Goal: Communication & Community: Answer question/provide support

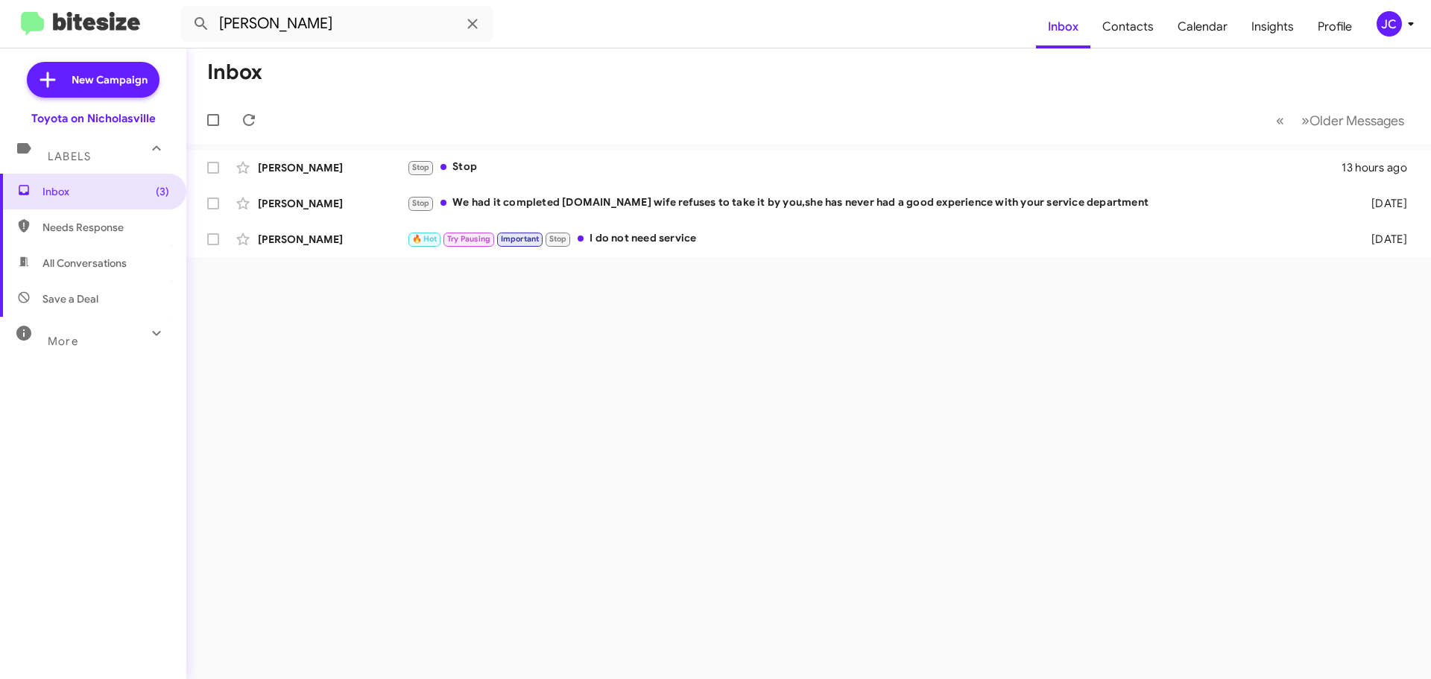
drag, startPoint x: 308, startPoint y: 21, endPoint x: -390, endPoint y: 21, distance: 698.9
click at [0, 21] on html "[PERSON_NAME] le Inbox Contacts Calendar Insights Profile JC New Campaign Toyot…" at bounding box center [715, 339] width 1431 height 679
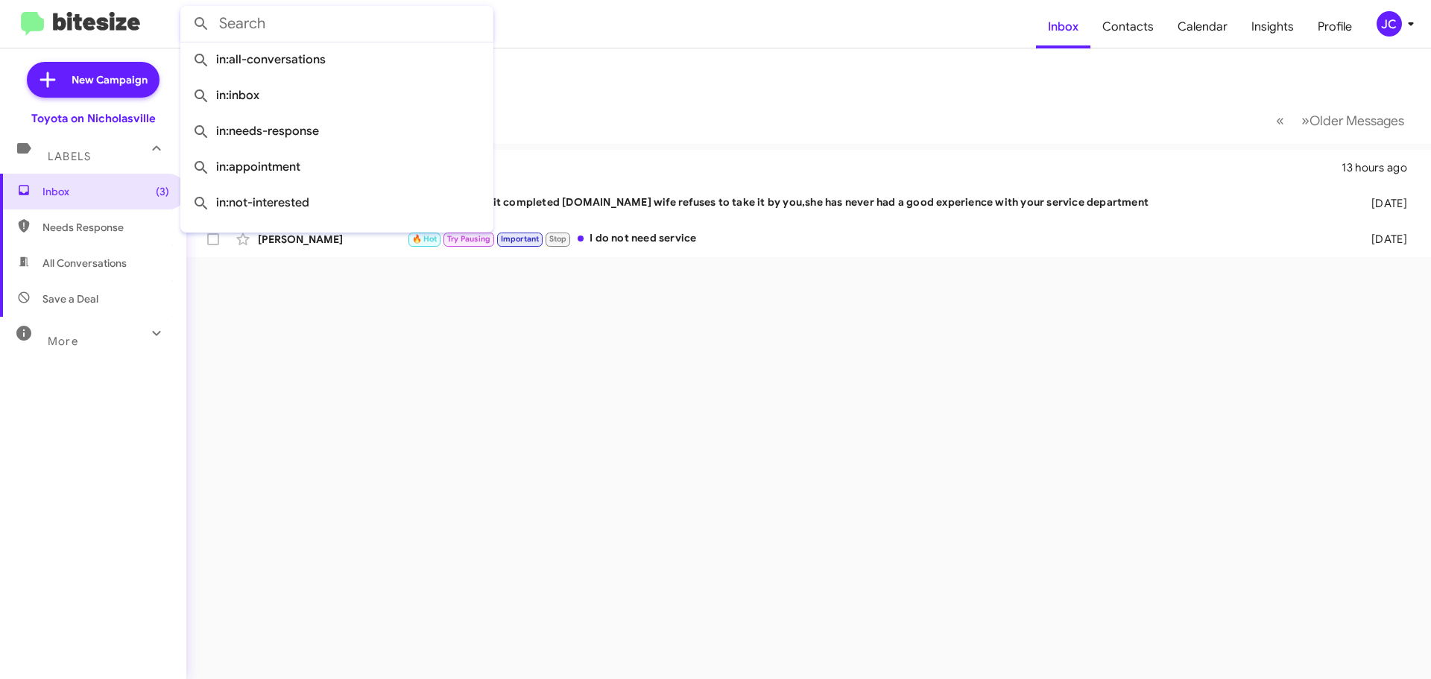
click at [186, 9] on button at bounding box center [201, 24] width 30 height 30
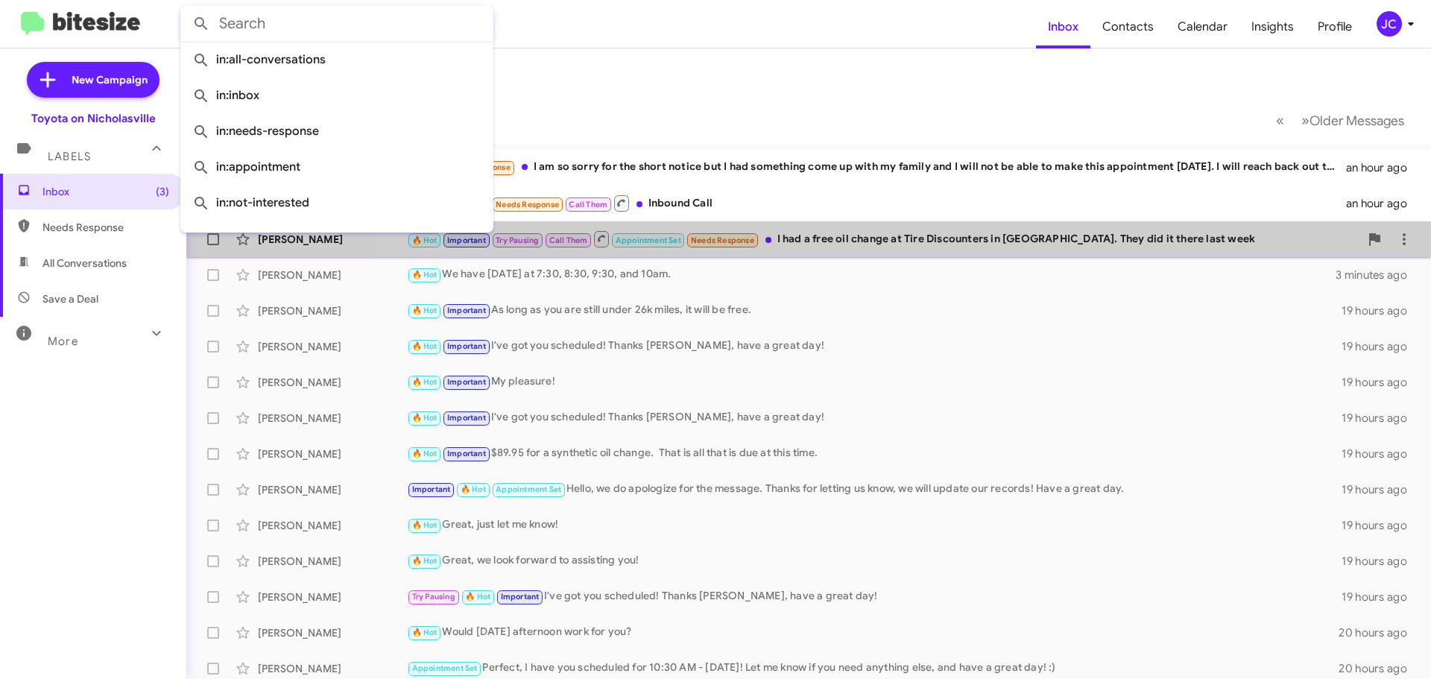
click at [893, 247] on div "🔥 Hot Important Try Pausing Call Them Appointment Set Needs Response I had a fr…" at bounding box center [883, 238] width 952 height 19
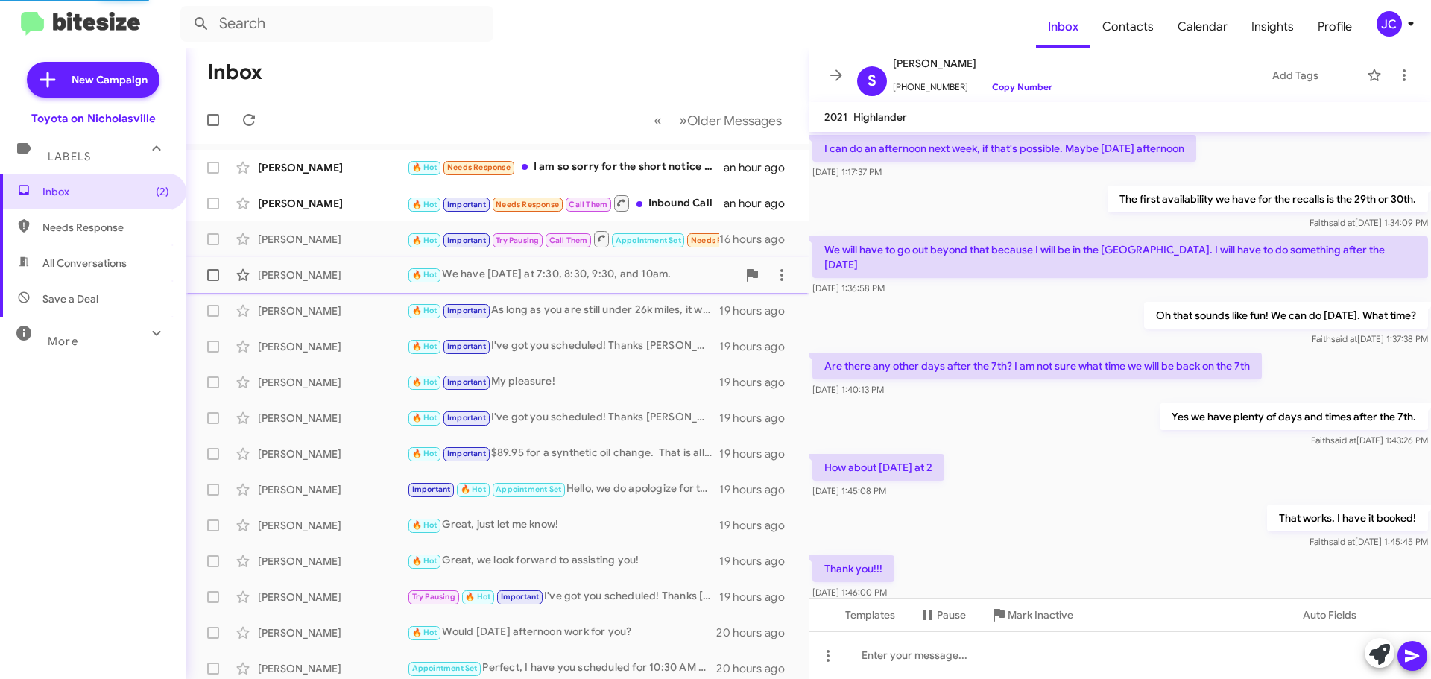
scroll to position [741, 0]
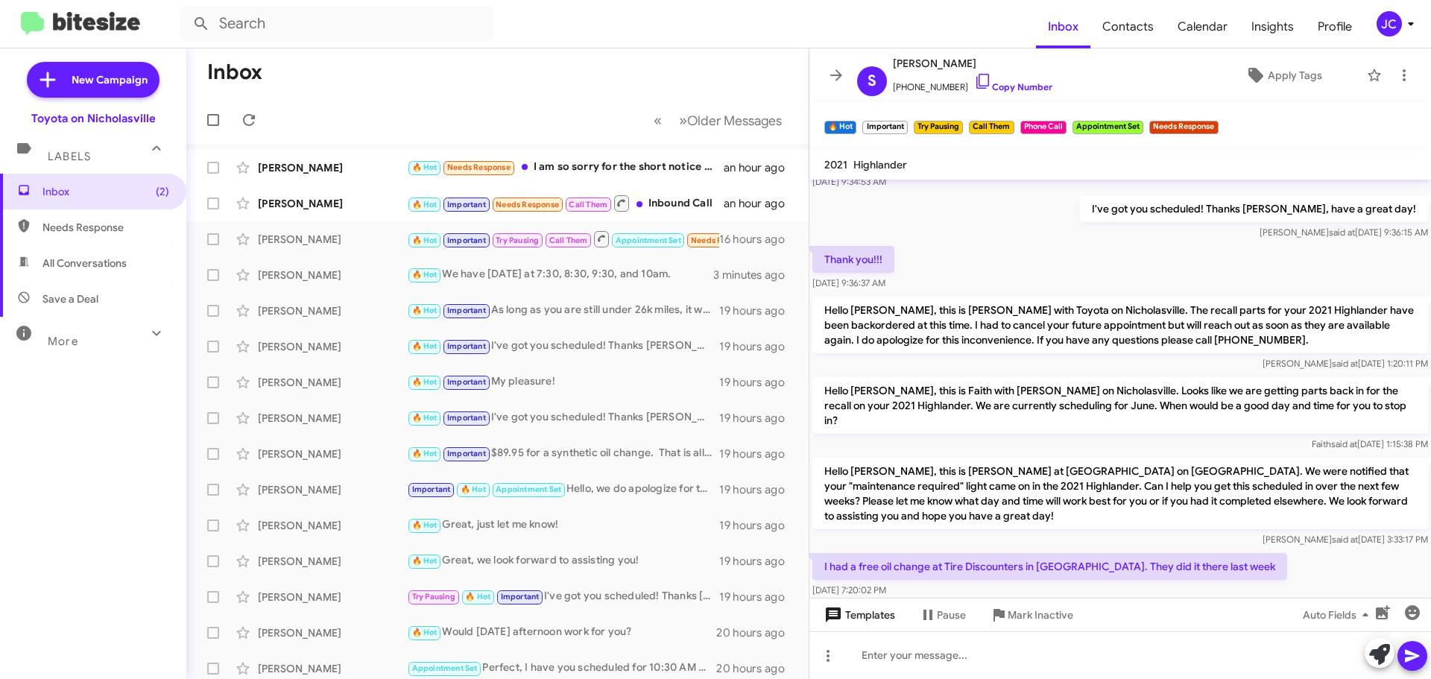
click at [893, 616] on span "Templates" at bounding box center [858, 614] width 74 height 27
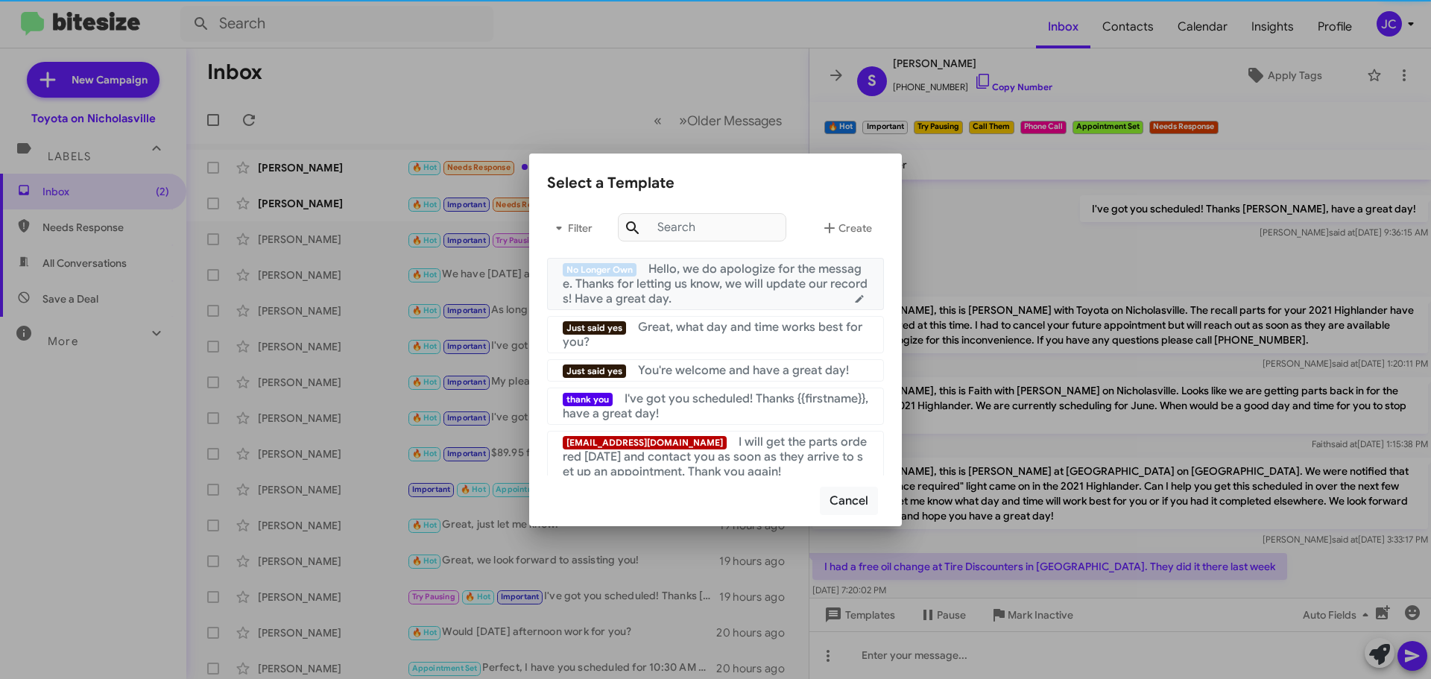
click at [769, 286] on span "Hello, we do apologize for the message. Thanks for letting us know, we will upd…" at bounding box center [715, 284] width 305 height 45
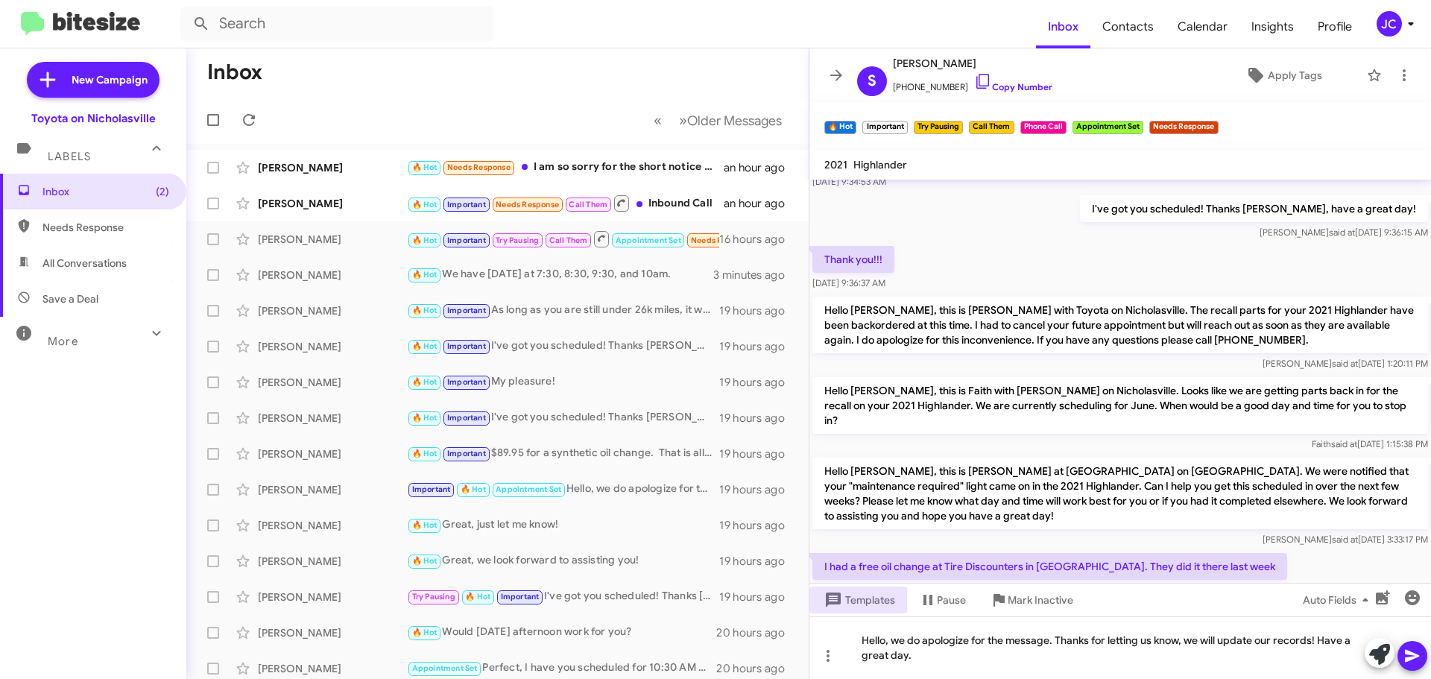
click at [1415, 658] on icon at bounding box center [1412, 656] width 18 height 18
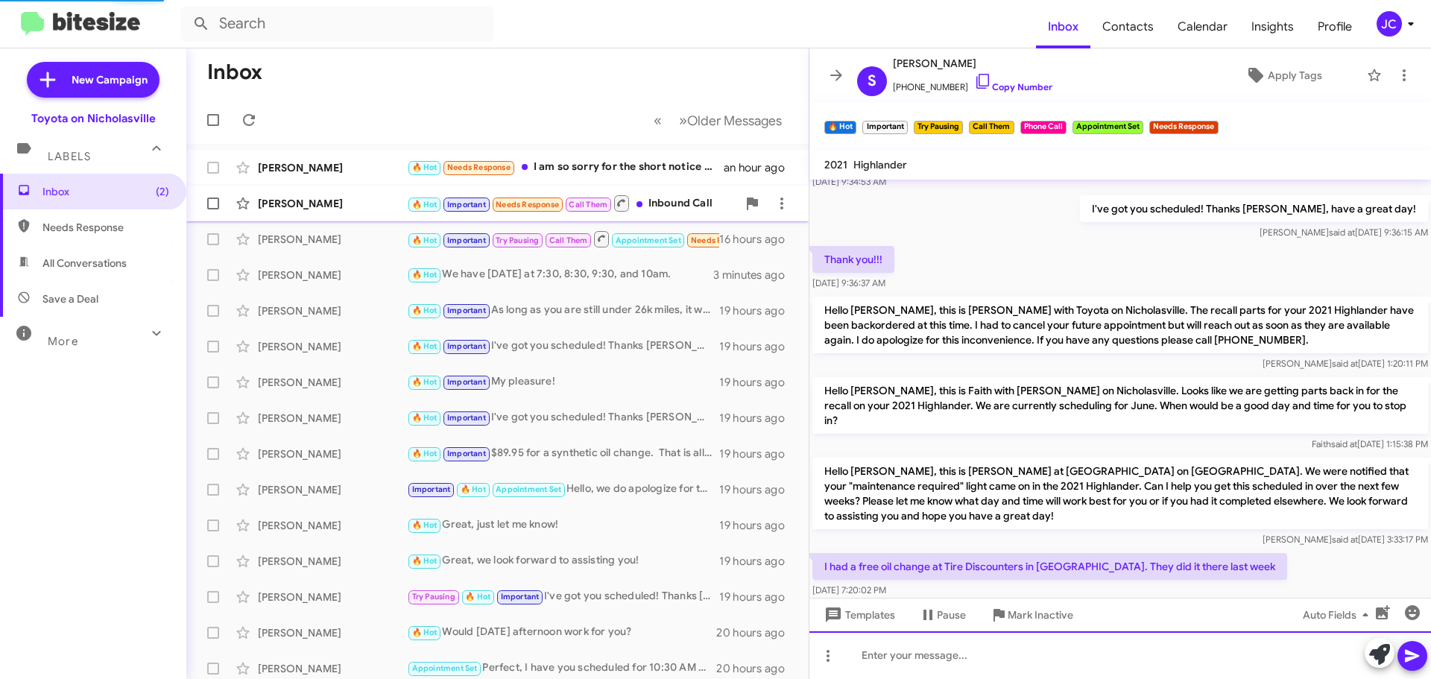
scroll to position [0, 0]
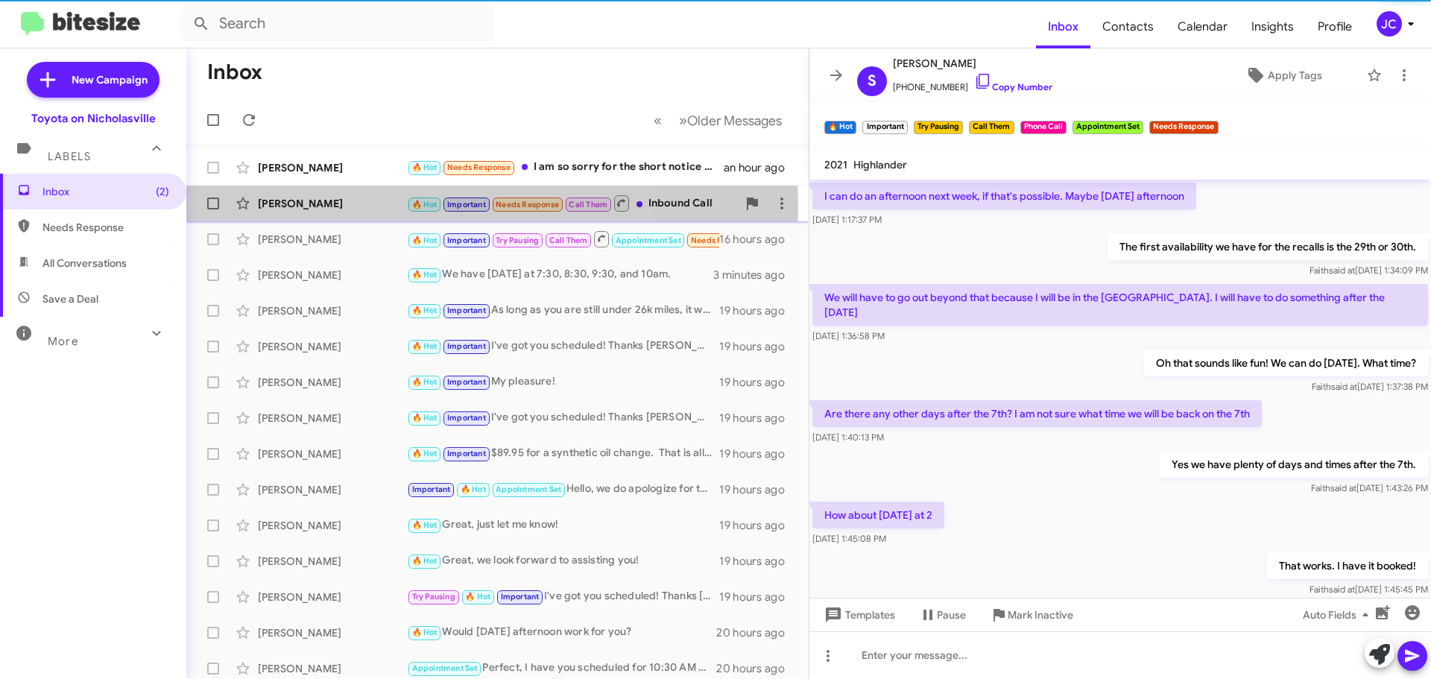
click at [347, 208] on div "[PERSON_NAME]" at bounding box center [332, 203] width 149 height 15
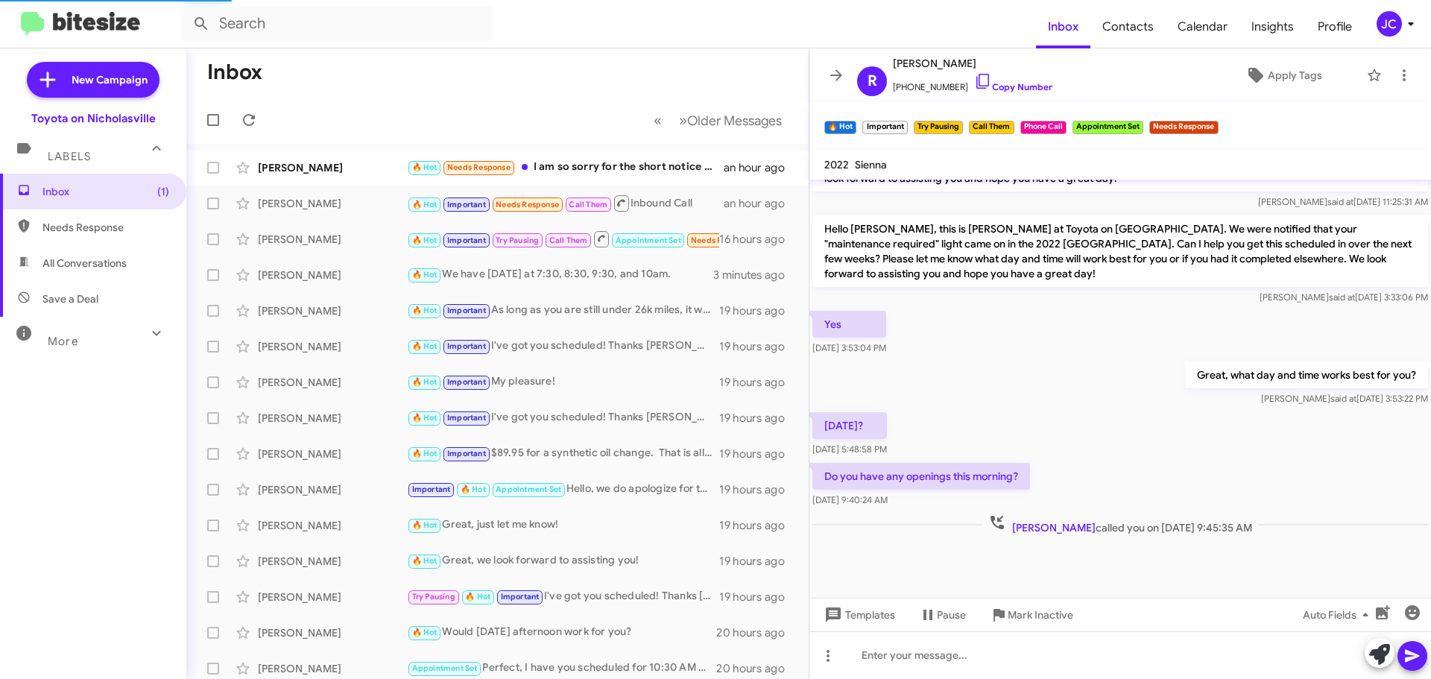
scroll to position [680, 0]
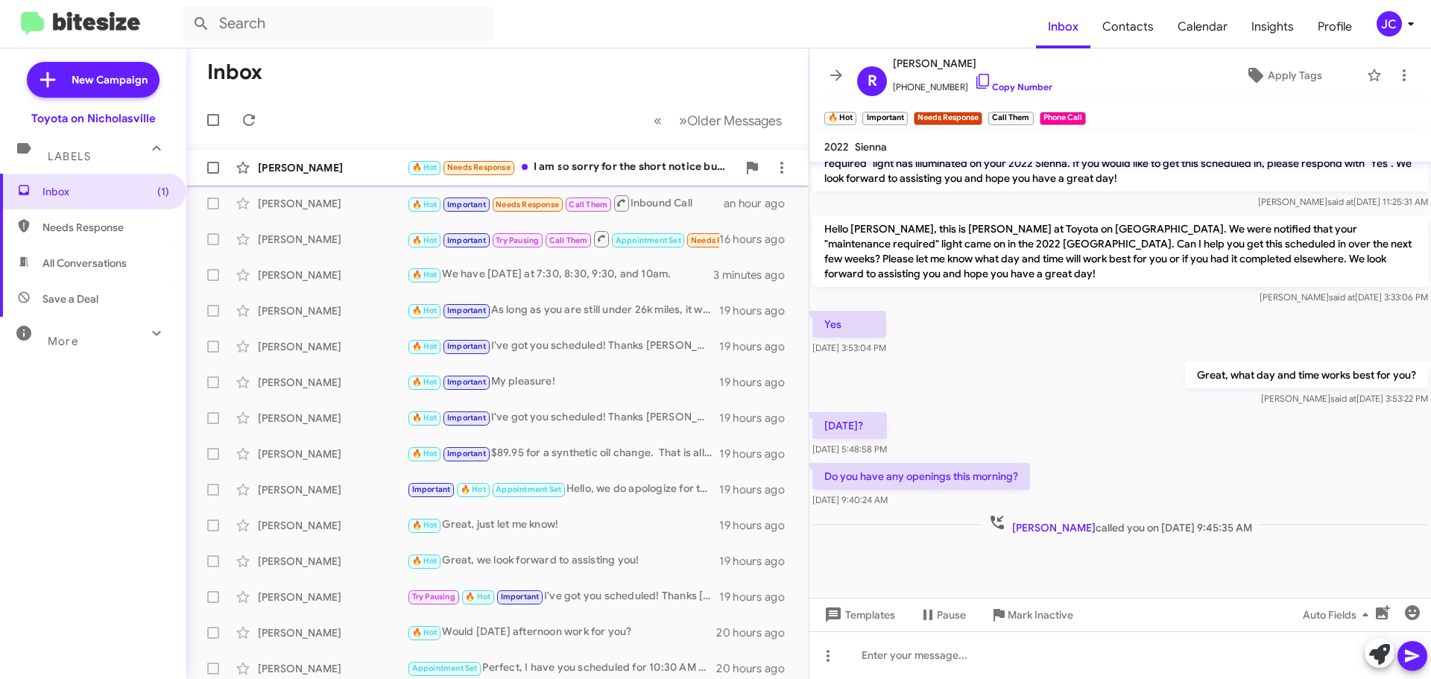
click at [314, 175] on div "[PERSON_NAME] 🔥 Hot Needs Response I am so sorry for the short notice but I had…" at bounding box center [497, 168] width 598 height 30
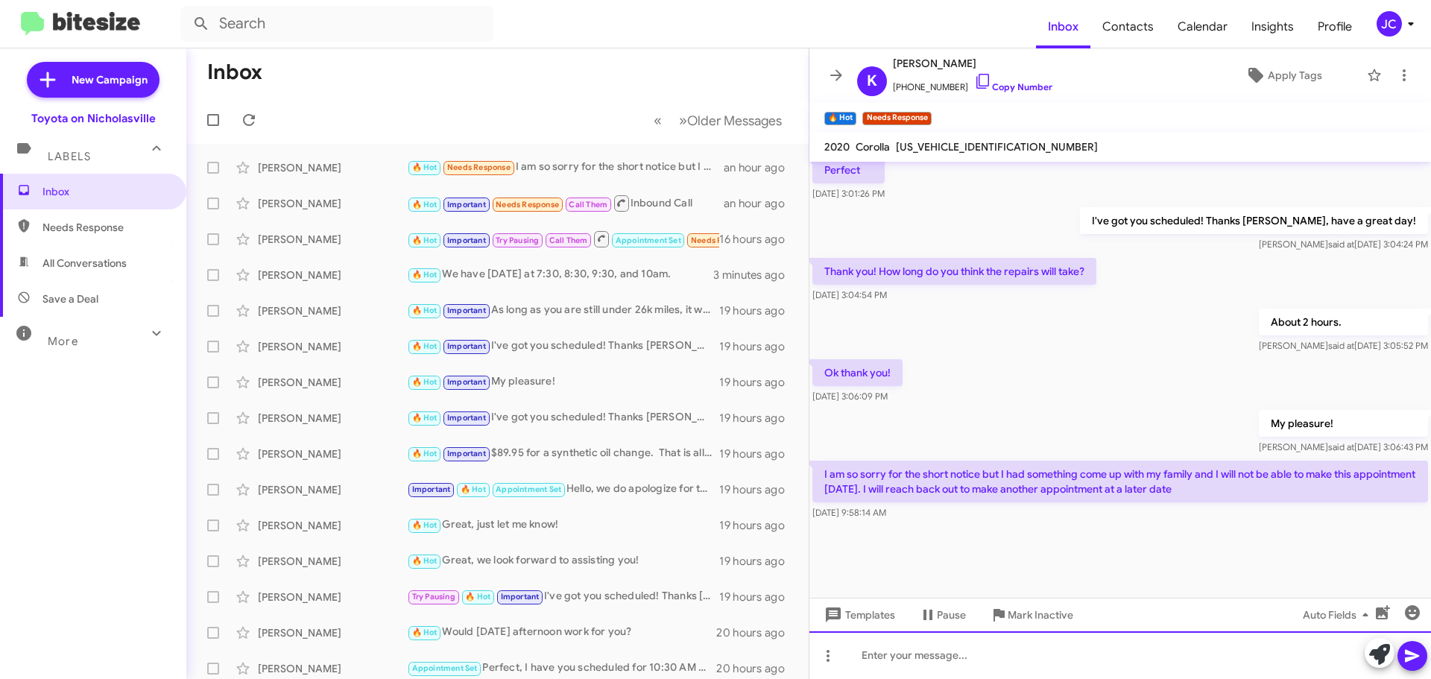
click at [948, 653] on div at bounding box center [1119, 655] width 621 height 48
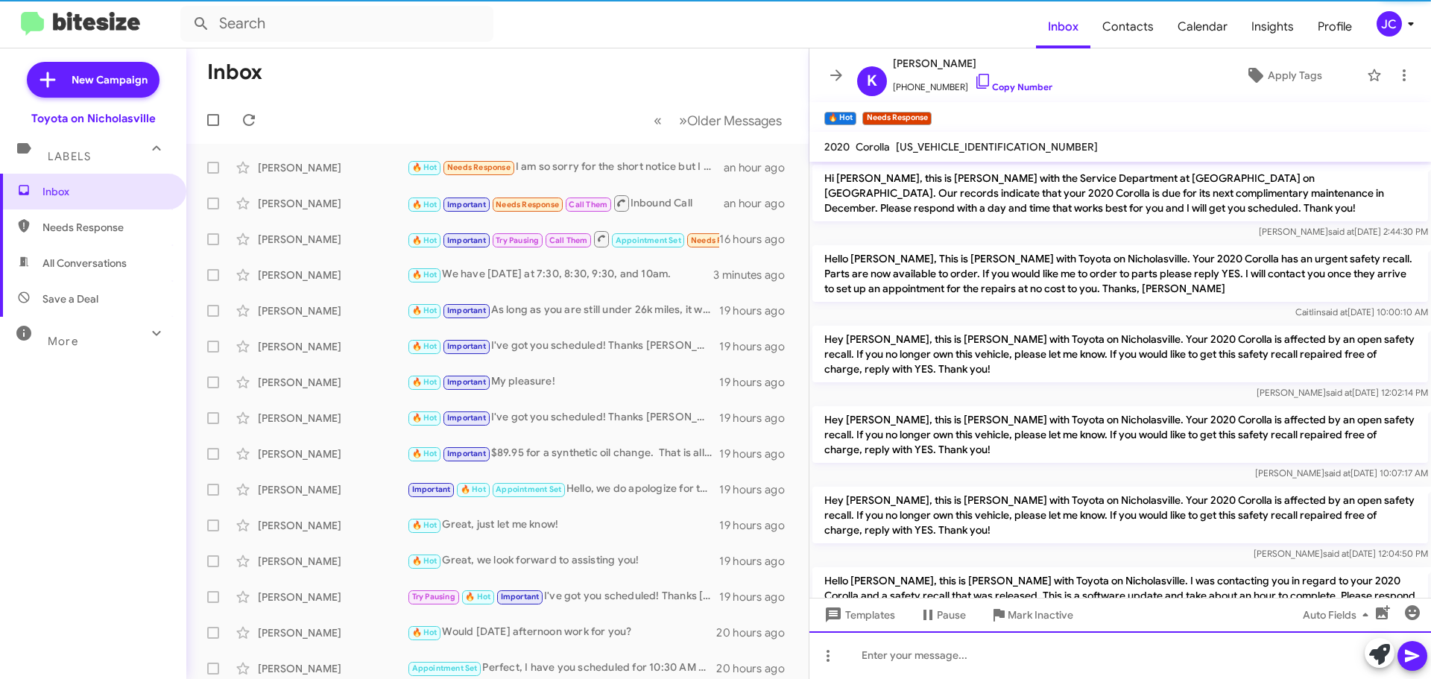
scroll to position [75, 0]
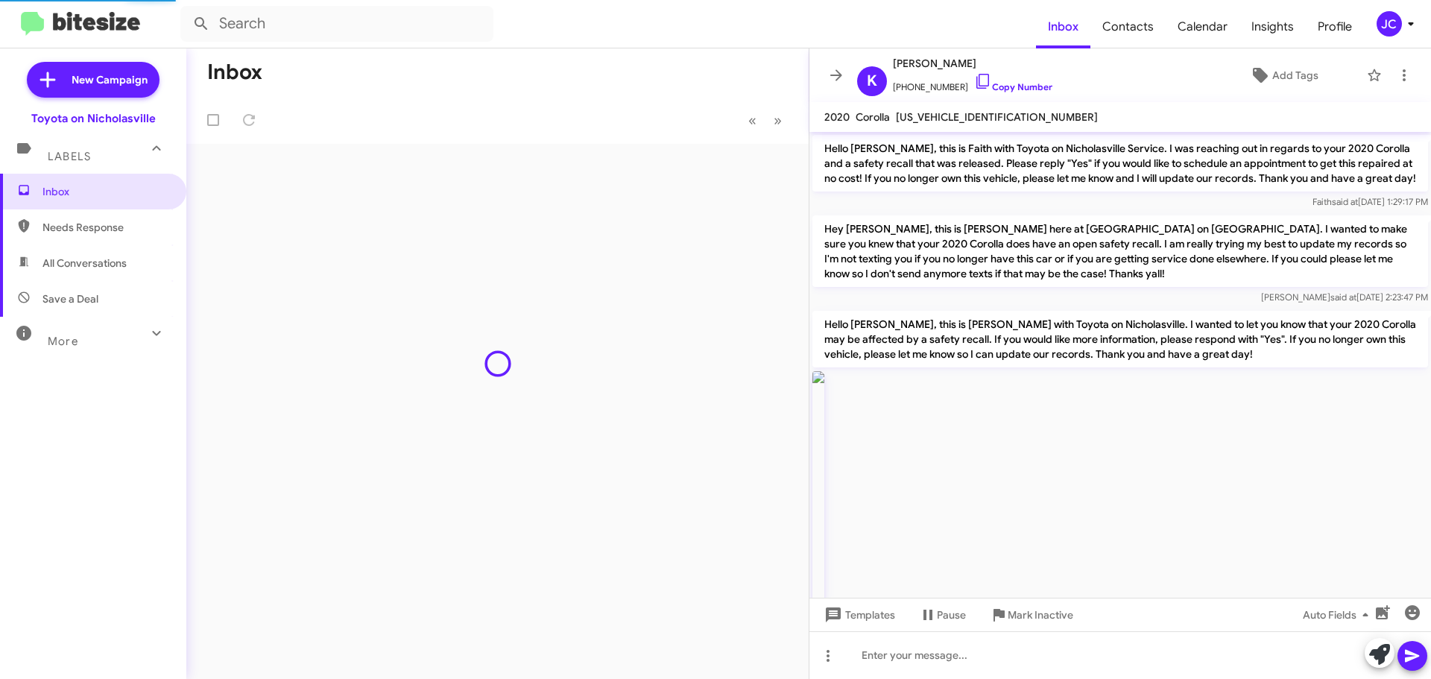
scroll to position [1823, 0]
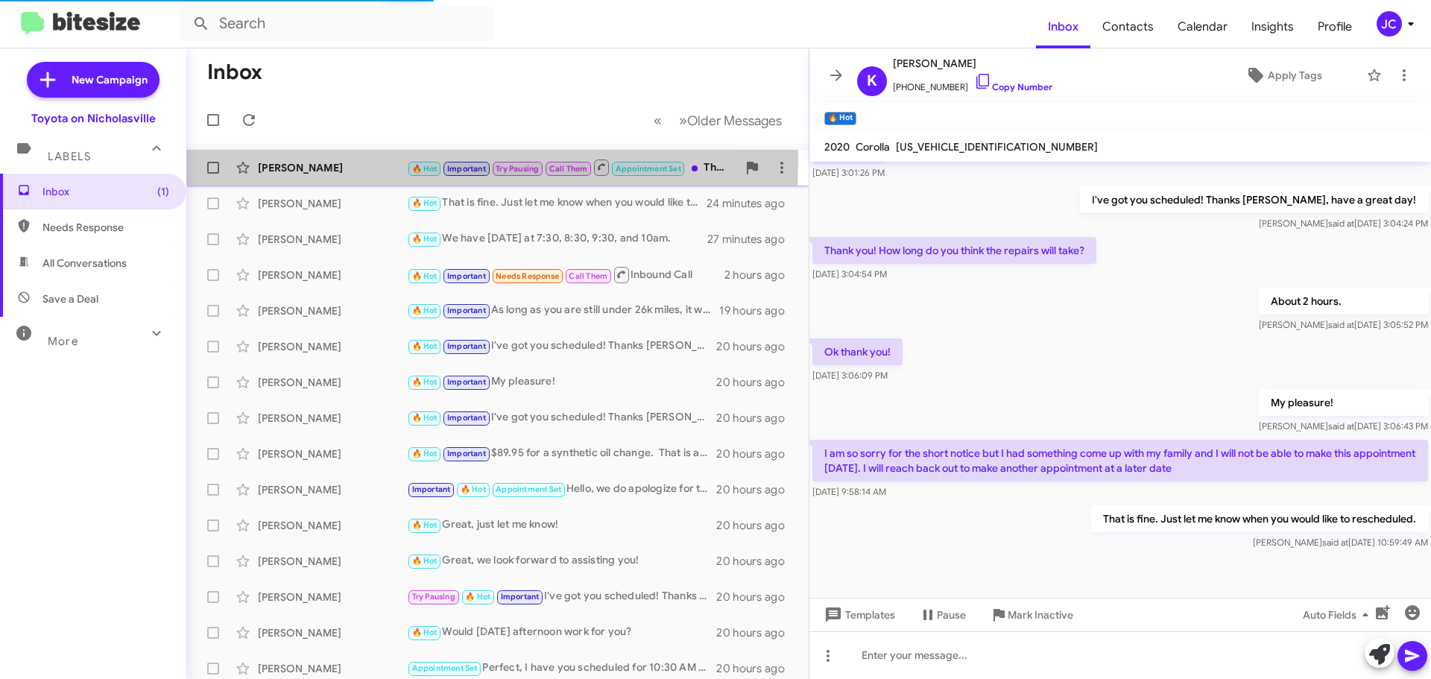
click at [292, 161] on div "[PERSON_NAME]" at bounding box center [332, 167] width 149 height 15
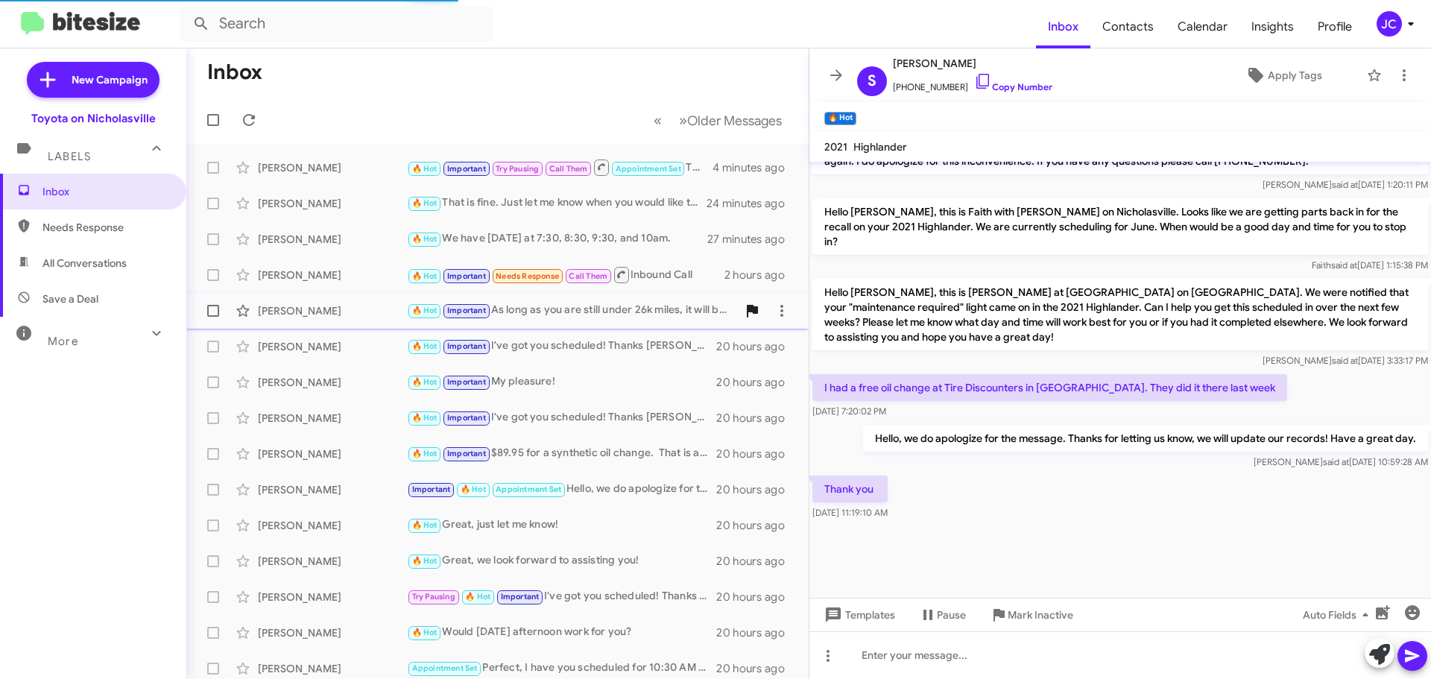
scroll to position [771, 0]
